Goal: Task Accomplishment & Management: Use online tool/utility

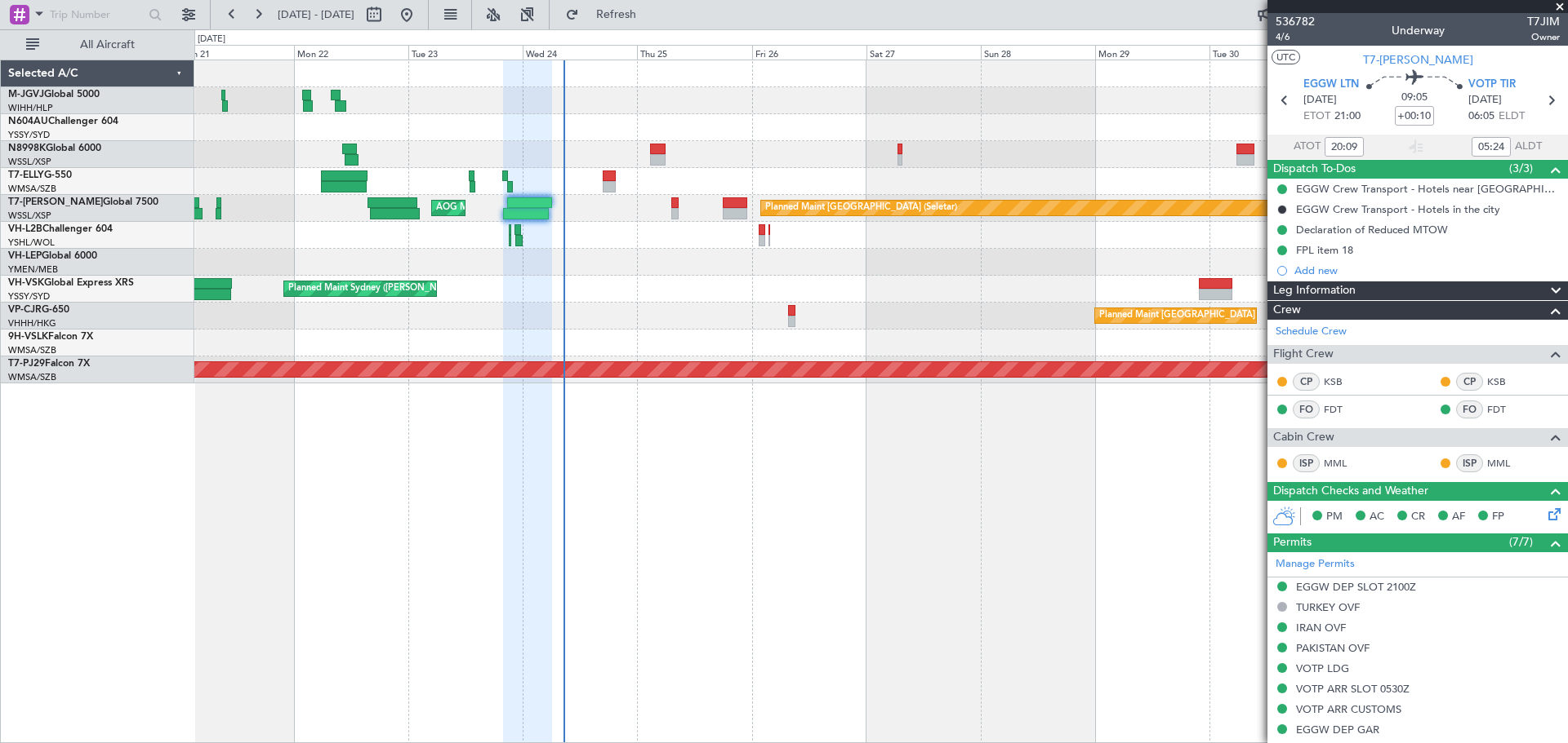
scroll to position [344, 0]
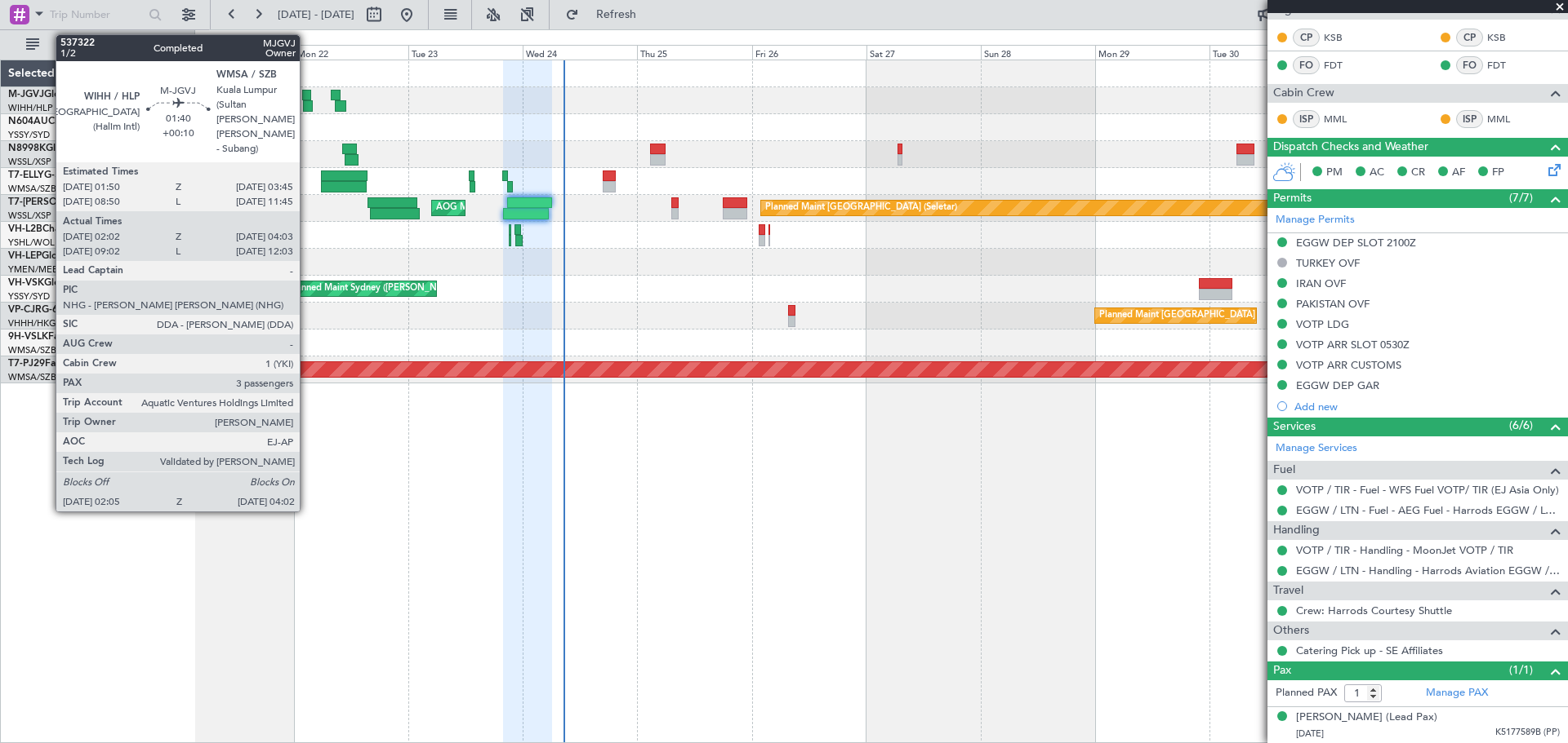
click at [307, 97] on div at bounding box center [306, 95] width 10 height 12
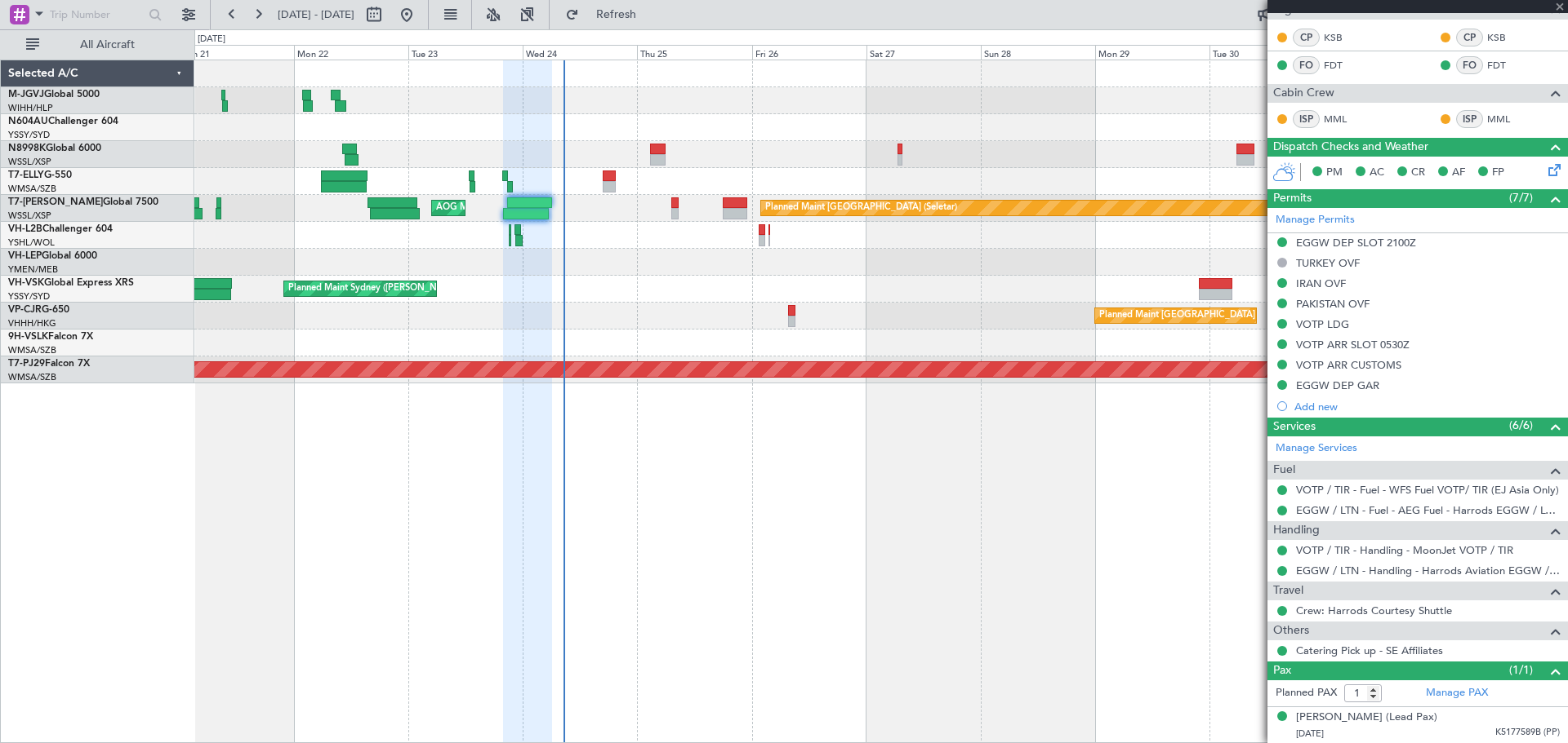
type input "02:12"
type input "03:58"
type input "3"
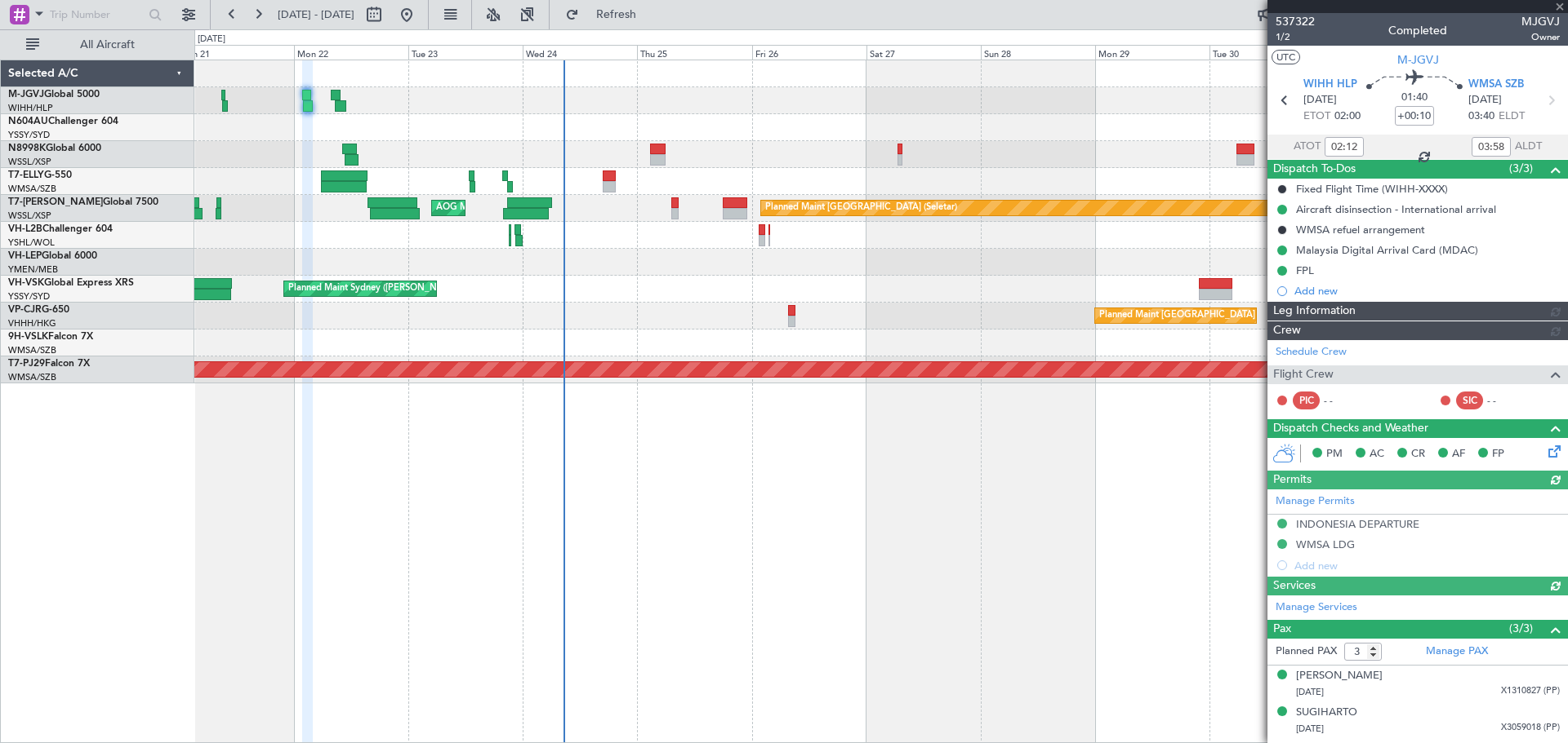
type input "[PERSON_NAME] (BTA)"
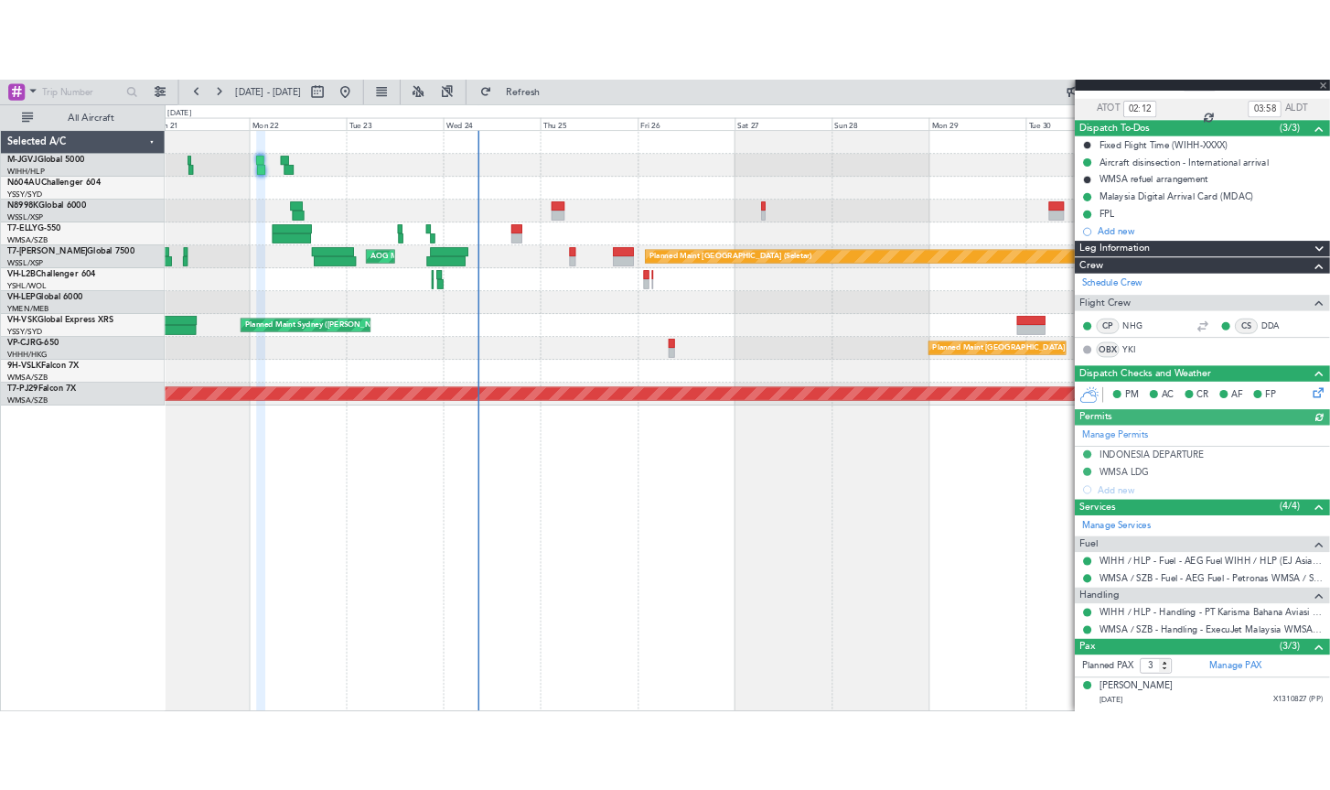
scroll to position [204, 0]
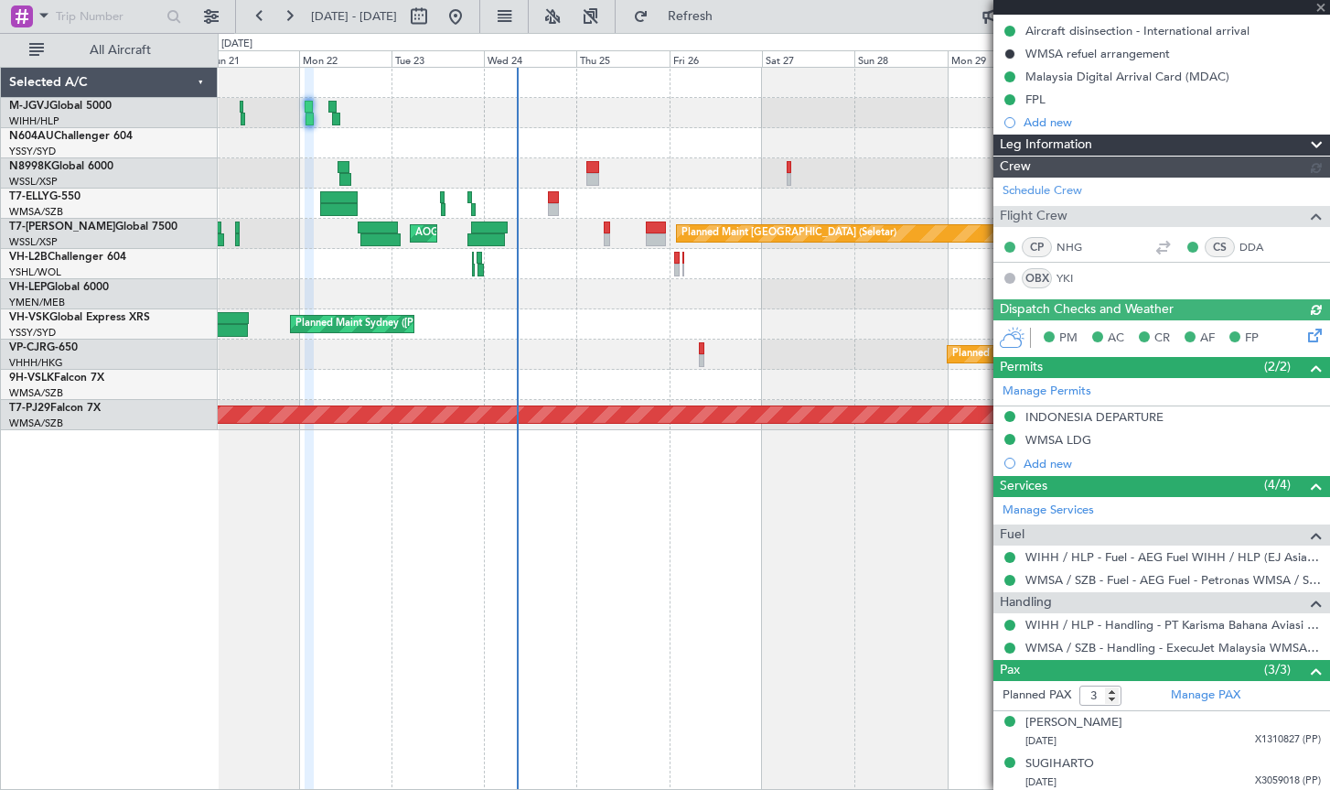
type input "[PERSON_NAME] (BTA)"
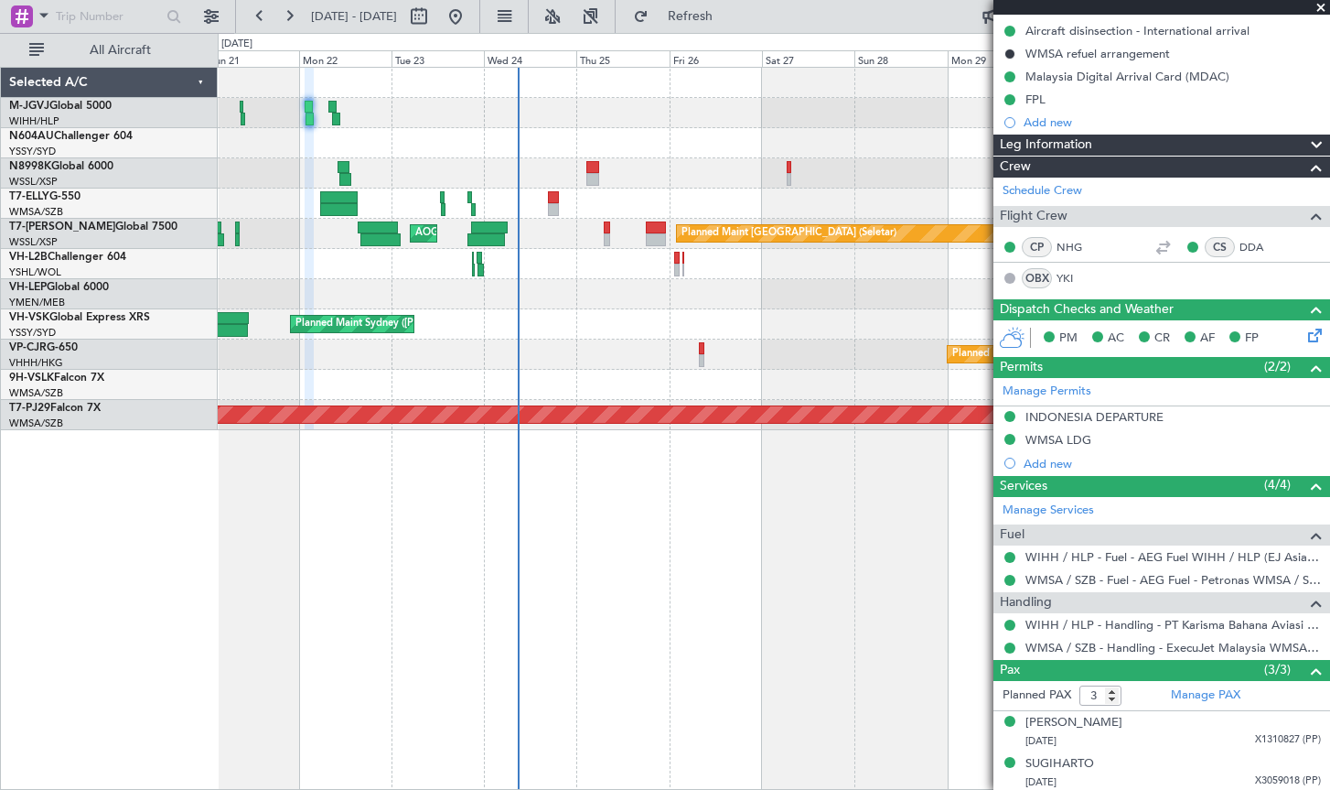
type input "[PERSON_NAME] (BTA)"
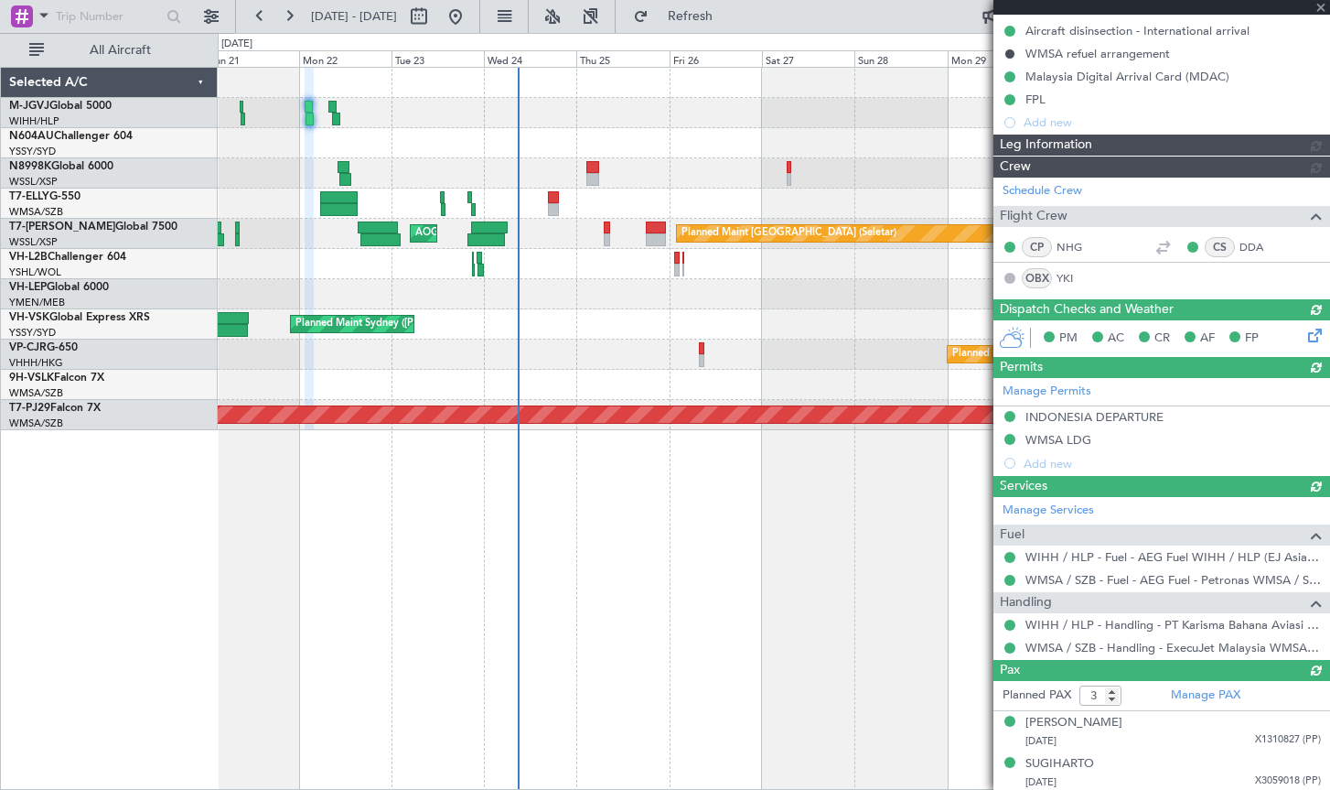
type input "[PERSON_NAME] (BTA)"
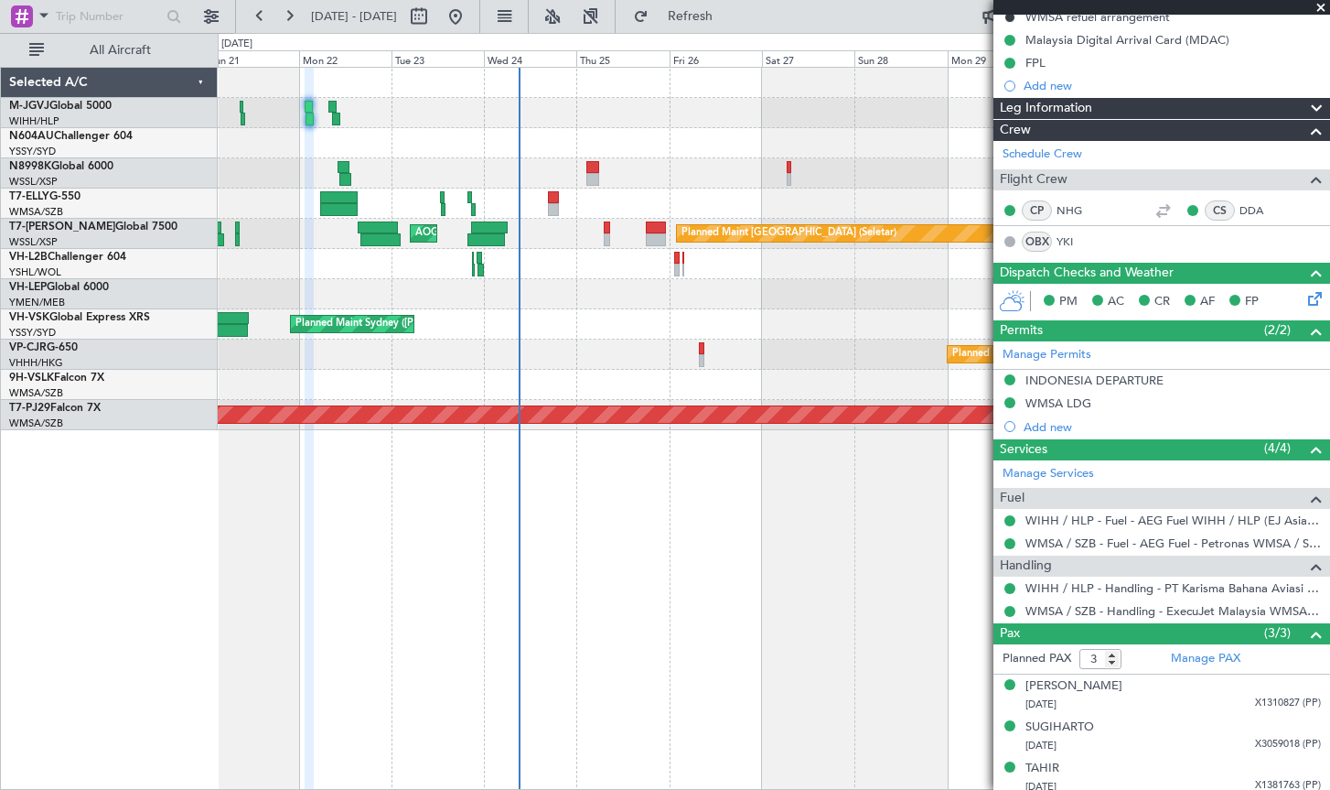
scroll to position [248, 0]
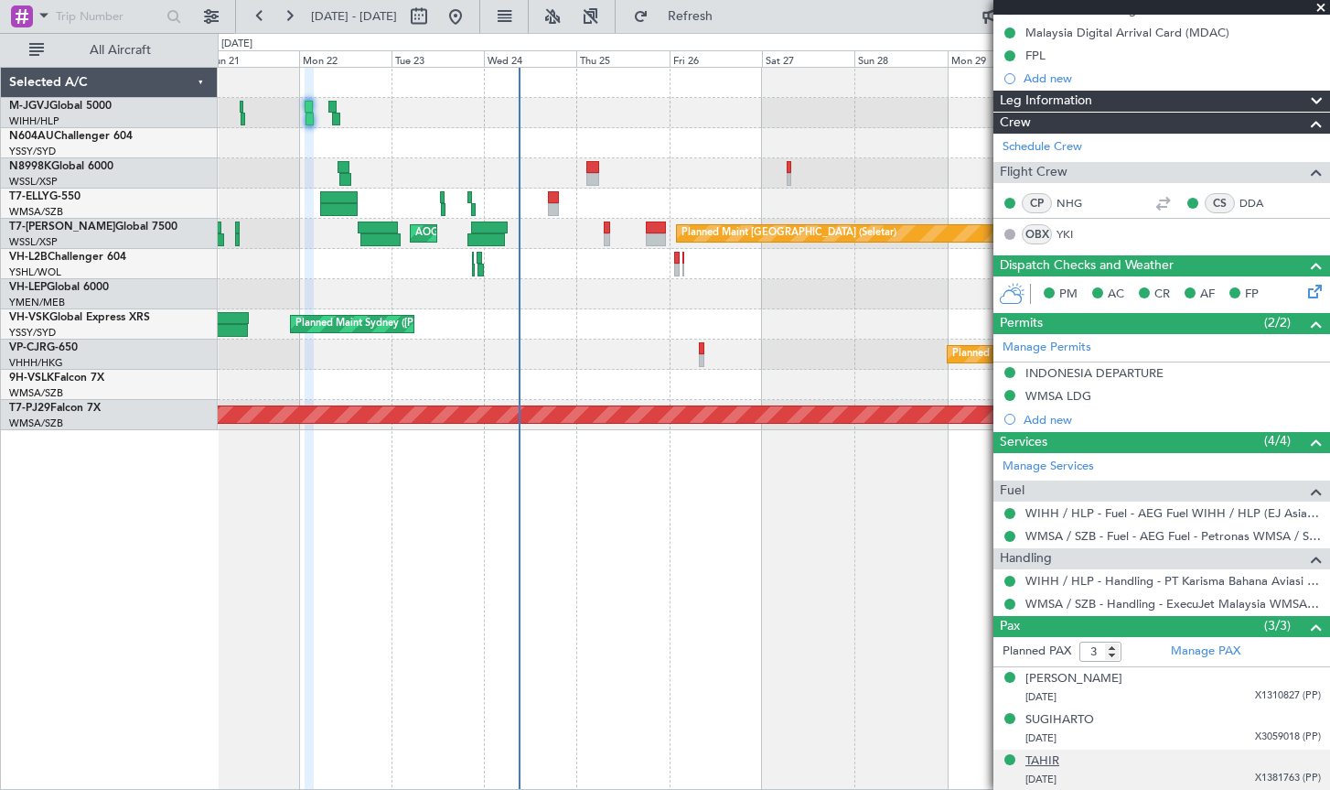
click at [1035, 758] on div "TAHIR" at bounding box center [1043, 761] width 34 height 18
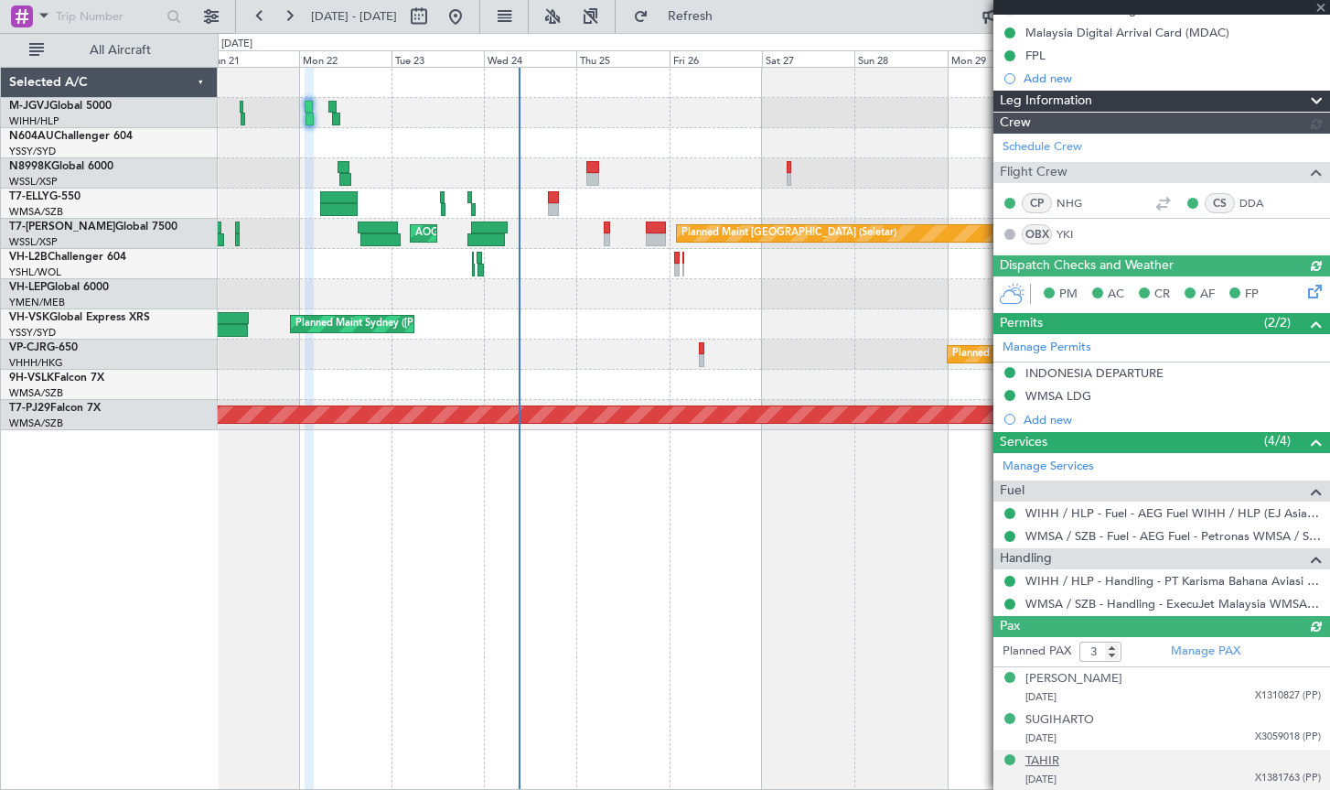
type input "[PERSON_NAME] (BTA)"
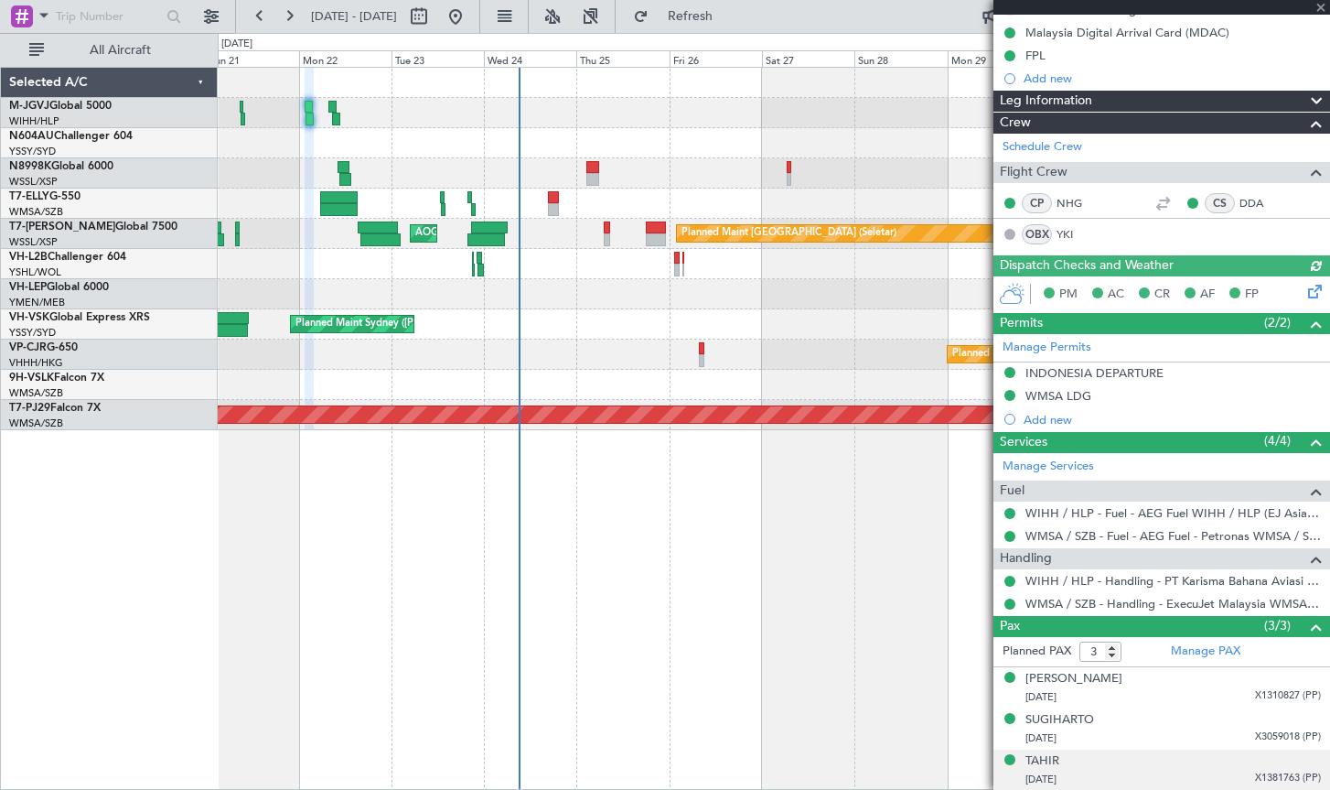
type input "[PERSON_NAME] (BTA)"
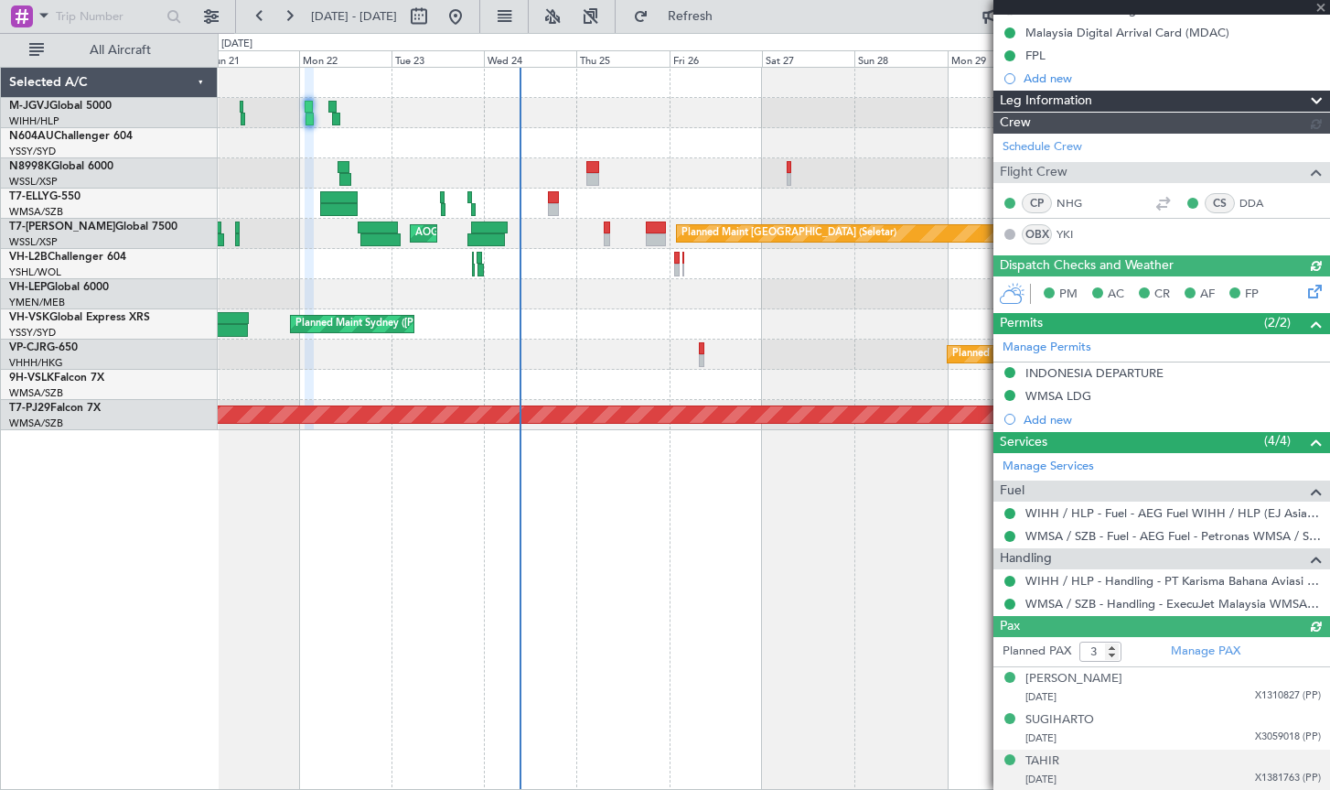
type input "[PERSON_NAME] (BTA)"
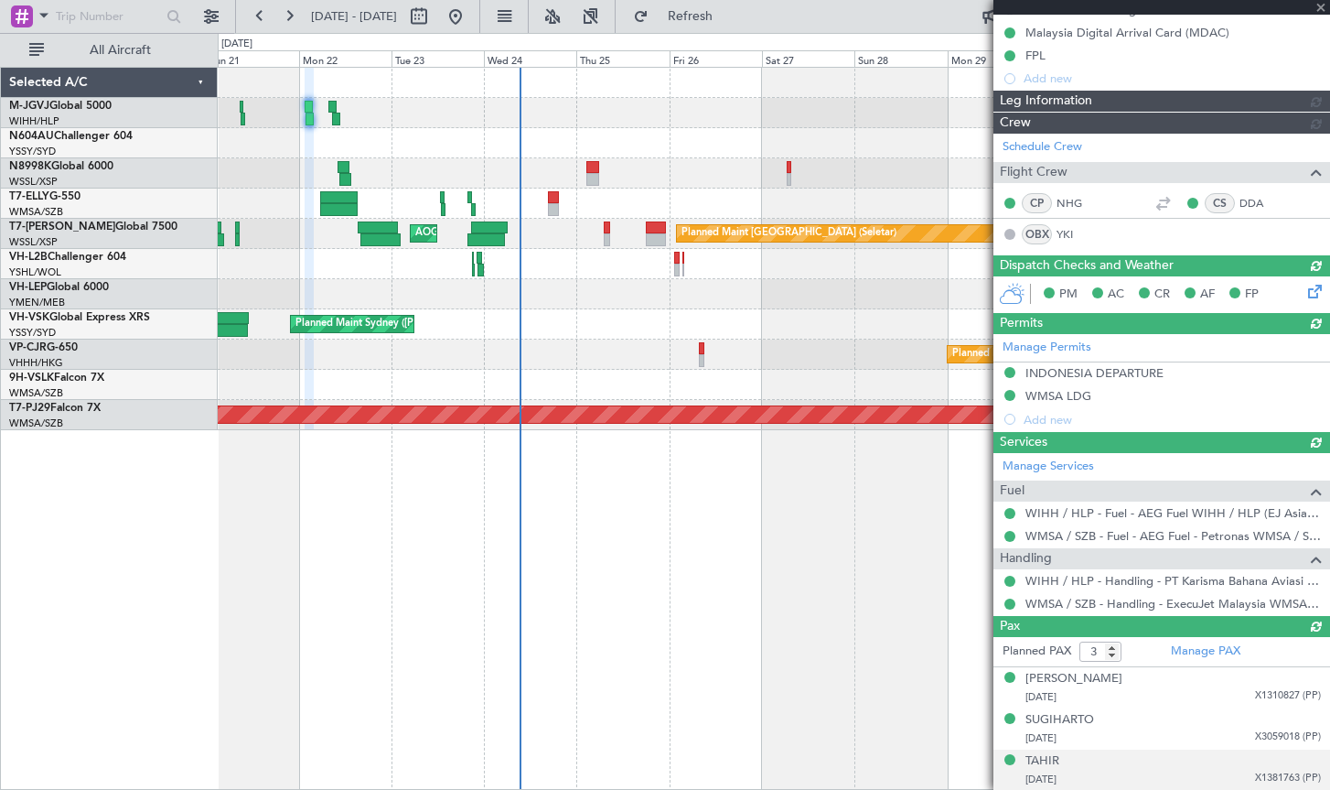
type input "[PERSON_NAME] (BTA)"
